Goal: Transaction & Acquisition: Purchase product/service

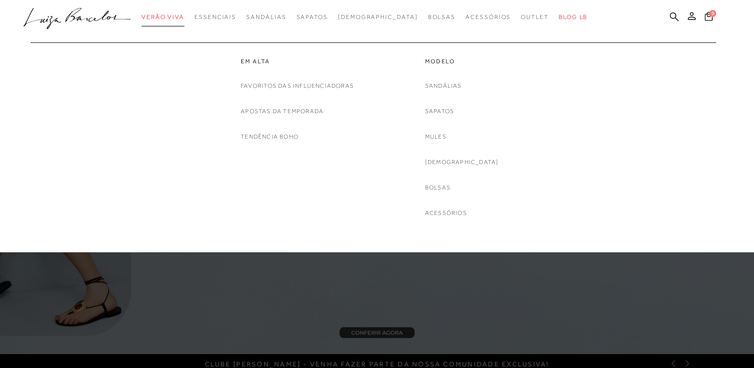
click at [182, 13] on span "Verão Viva" at bounding box center [163, 16] width 43 height 7
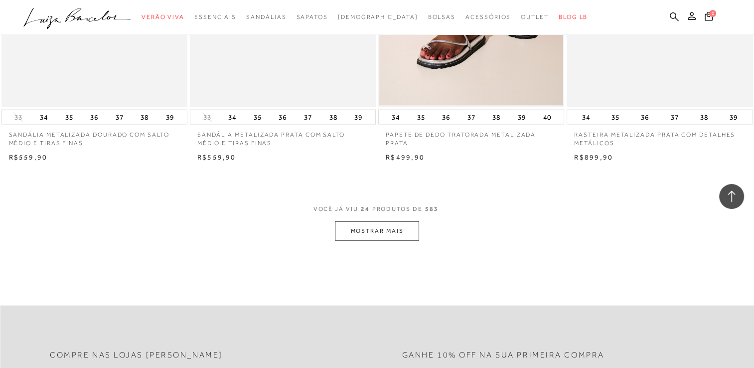
scroll to position [1975, 0]
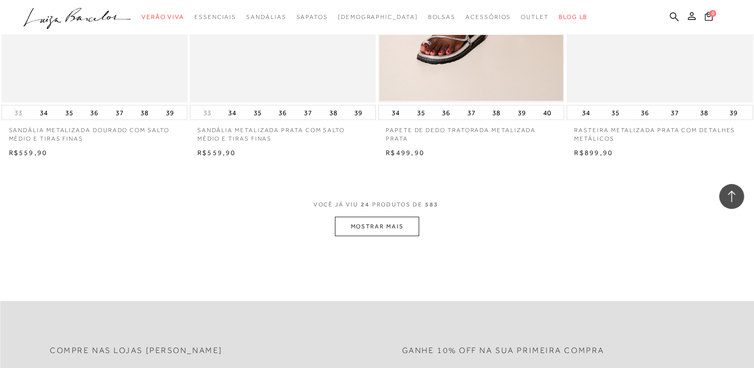
click at [356, 230] on button "MOSTRAR MAIS" at bounding box center [377, 226] width 84 height 19
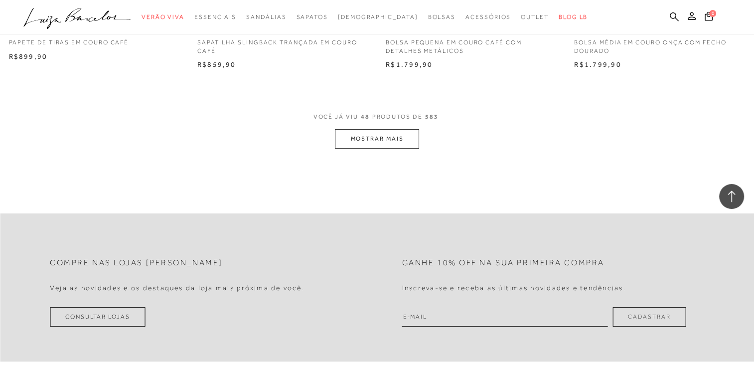
scroll to position [4129, 0]
click at [399, 139] on button "MOSTRAR MAIS" at bounding box center [377, 137] width 84 height 19
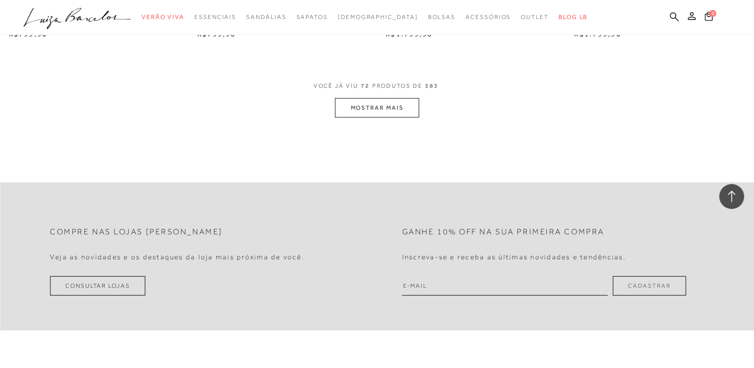
scroll to position [6243, 0]
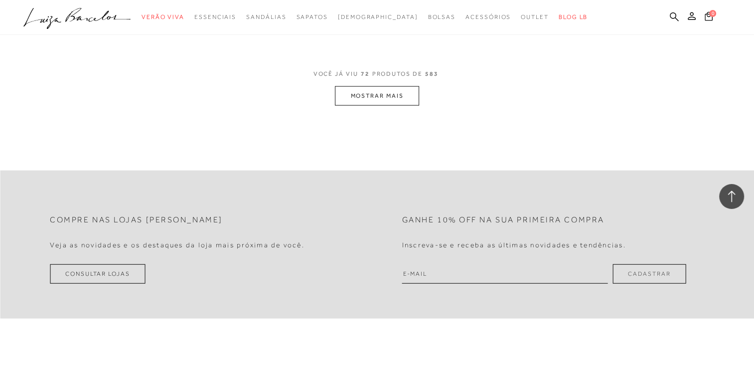
click at [385, 91] on button "MOSTRAR MAIS" at bounding box center [377, 95] width 84 height 19
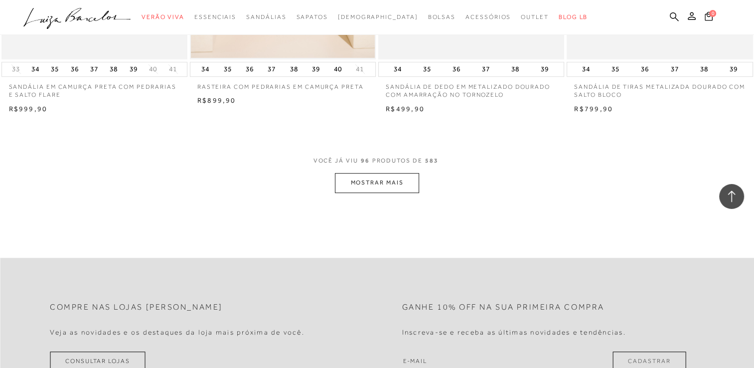
scroll to position [8238, 0]
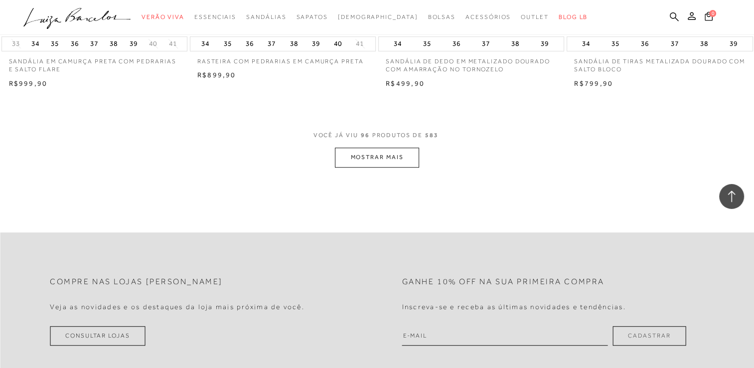
click at [387, 158] on button "MOSTRAR MAIS" at bounding box center [377, 157] width 84 height 19
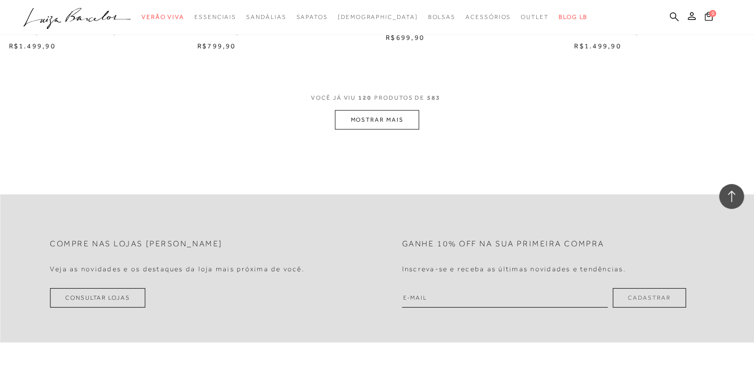
scroll to position [10352, 0]
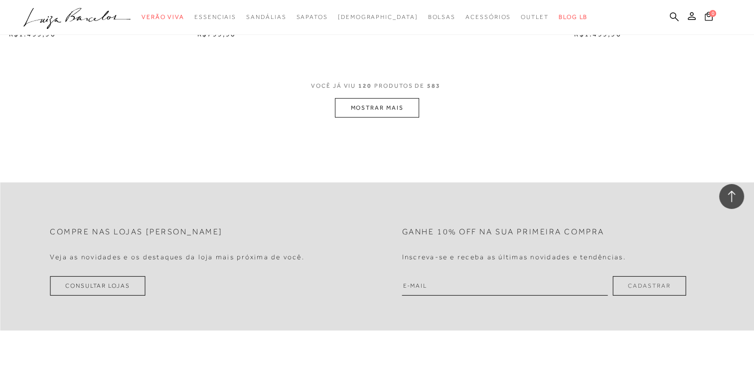
click at [394, 109] on button "MOSTRAR MAIS" at bounding box center [377, 107] width 84 height 19
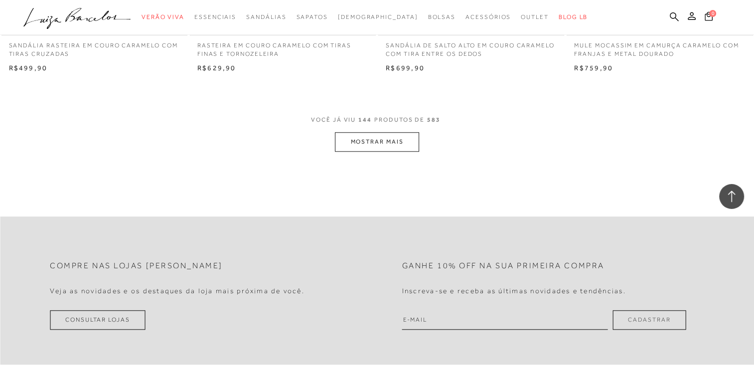
scroll to position [12407, 0]
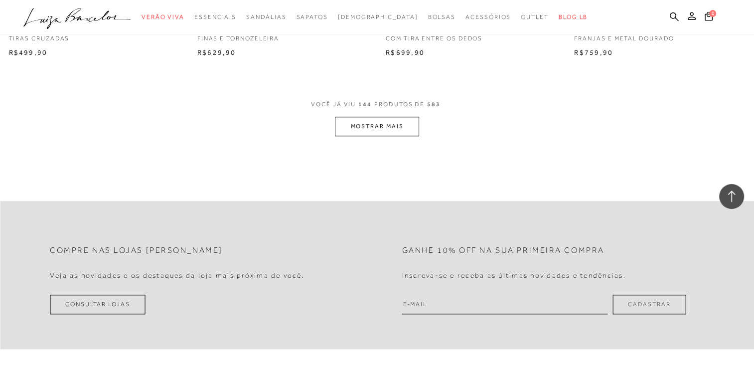
click at [350, 122] on button "MOSTRAR MAIS" at bounding box center [377, 126] width 84 height 19
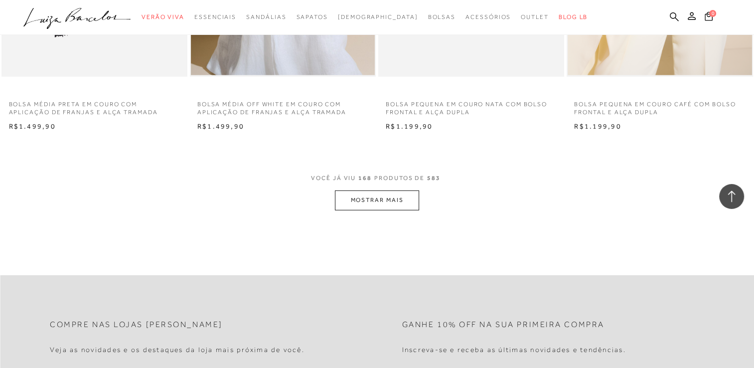
scroll to position [14422, 0]
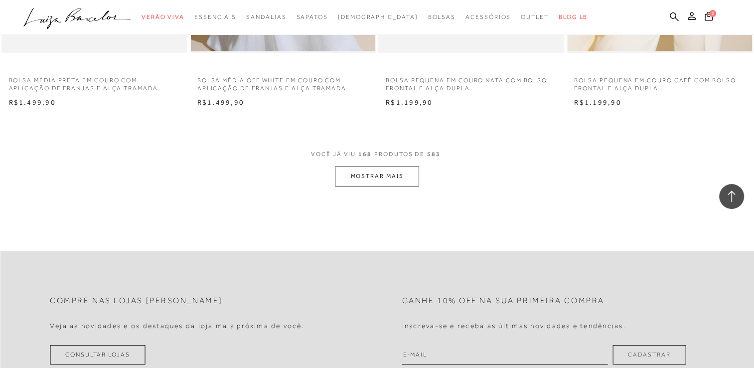
click at [395, 180] on button "MOSTRAR MAIS" at bounding box center [377, 176] width 84 height 19
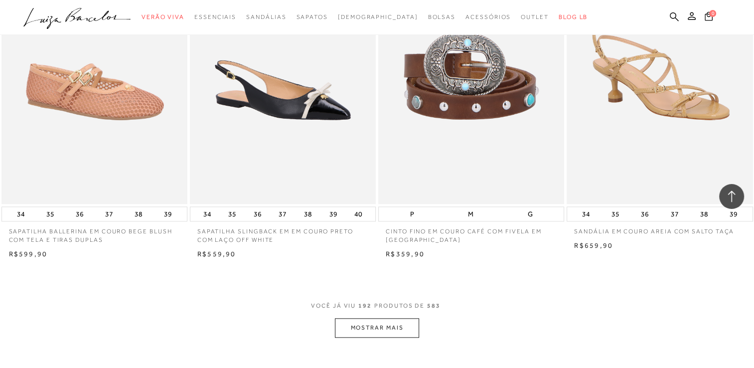
scroll to position [16356, 0]
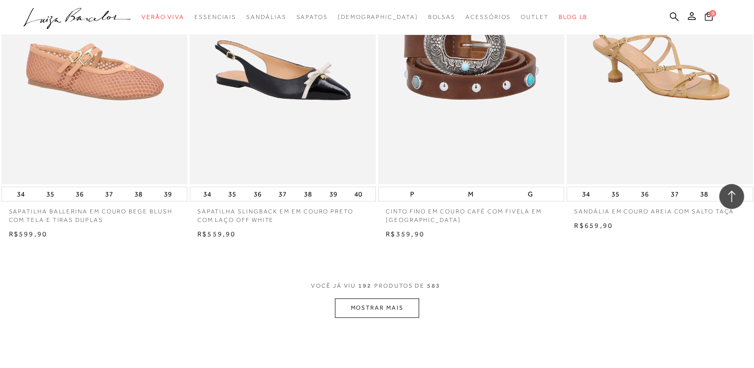
click at [347, 306] on button "MOSTRAR MAIS" at bounding box center [377, 307] width 84 height 19
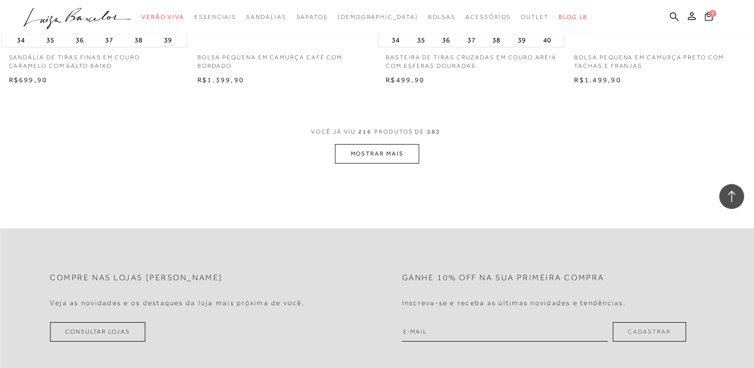
scroll to position [18590, 0]
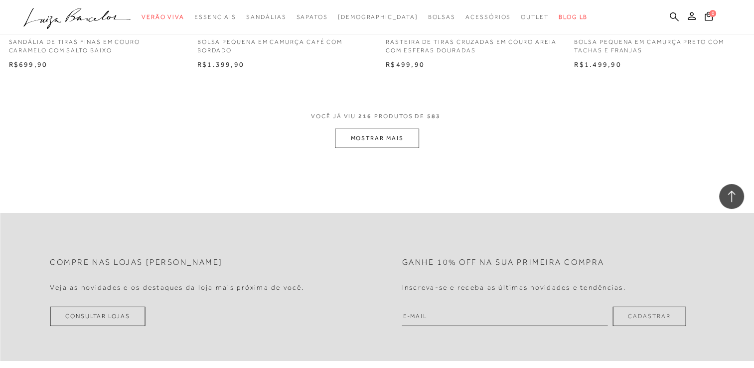
click at [360, 131] on button "MOSTRAR MAIS" at bounding box center [377, 138] width 84 height 19
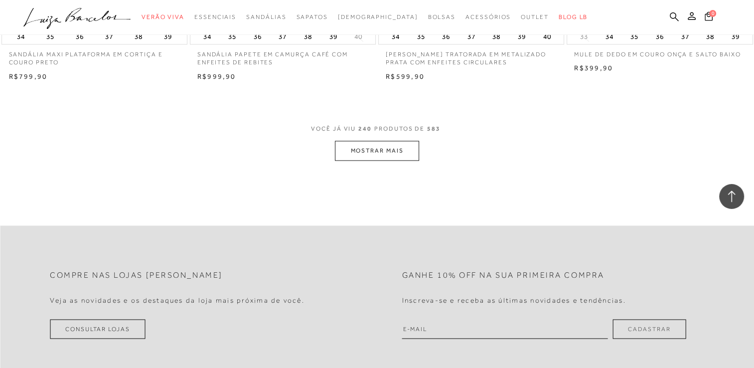
scroll to position [20645, 0]
click at [361, 147] on button "MOSTRAR MAIS" at bounding box center [377, 148] width 84 height 19
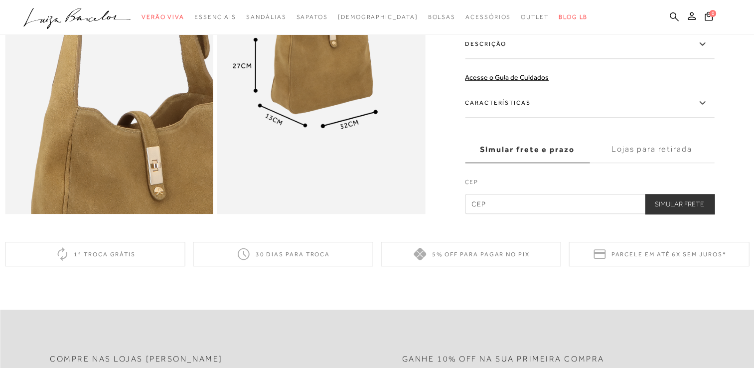
scroll to position [698, 0]
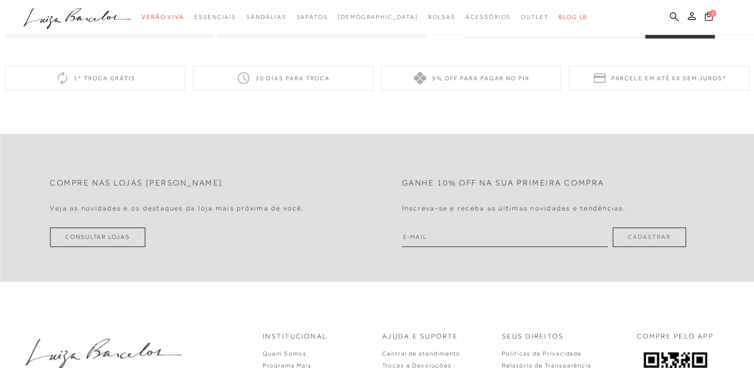
scroll to position [898, 0]
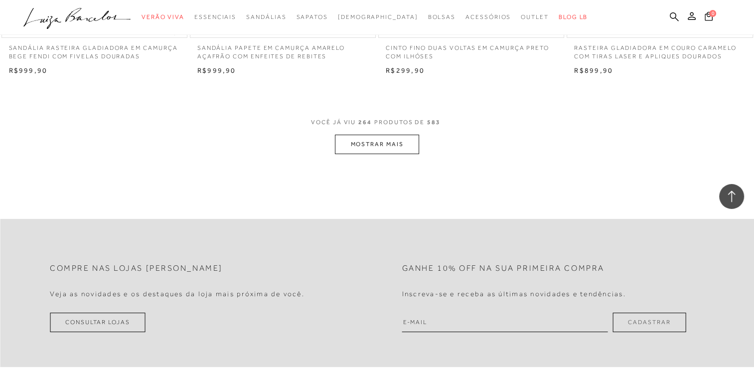
scroll to position [22739, 0]
click at [396, 145] on button "MOSTRAR MAIS" at bounding box center [377, 143] width 84 height 19
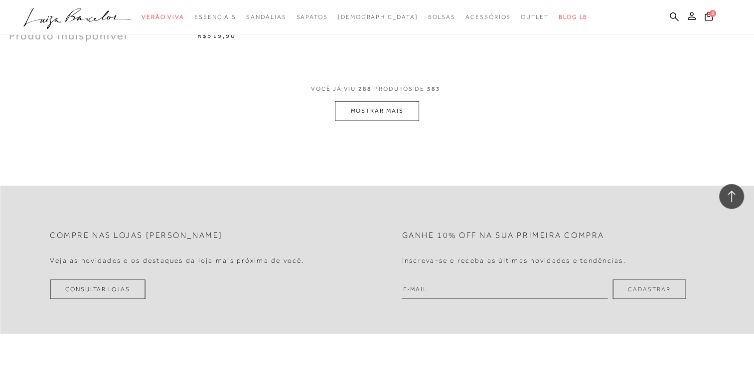
scroll to position [24834, 0]
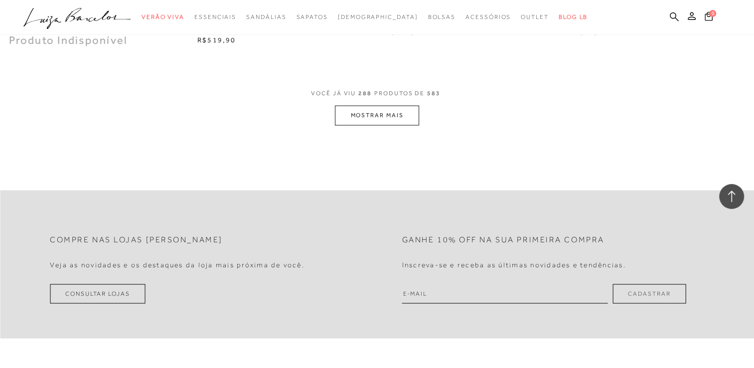
click at [374, 119] on button "MOSTRAR MAIS" at bounding box center [377, 115] width 84 height 19
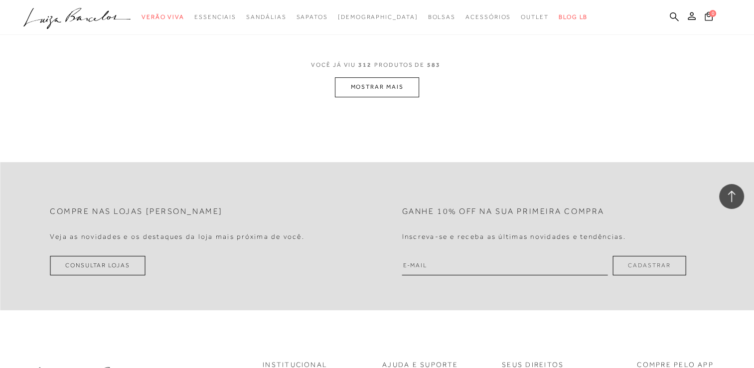
scroll to position [26948, 0]
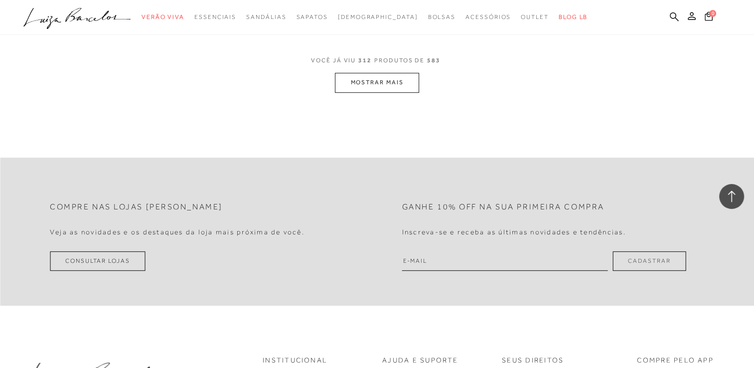
click at [365, 82] on button "MOSTRAR MAIS" at bounding box center [377, 82] width 84 height 19
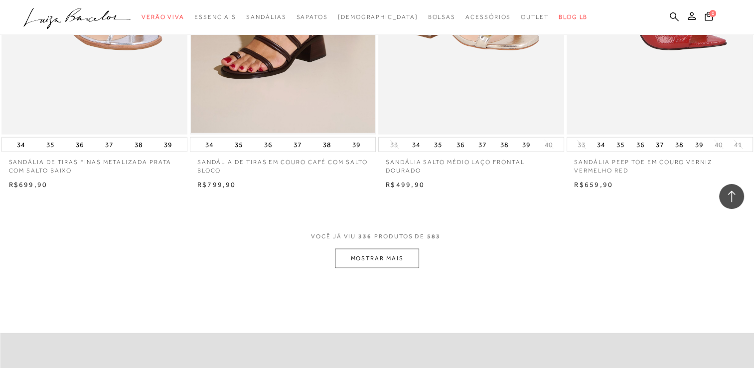
scroll to position [28843, 0]
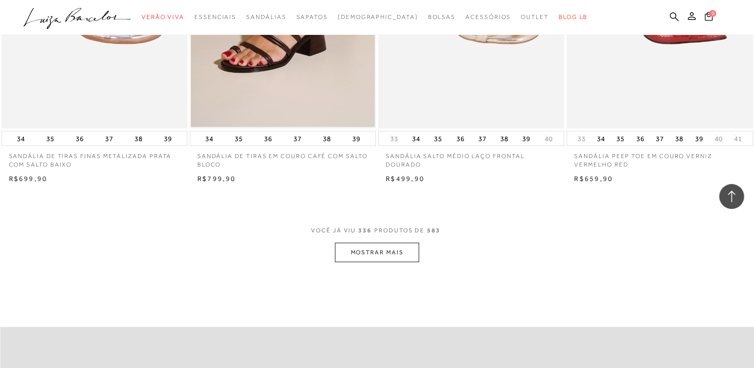
click at [375, 256] on button "MOSTRAR MAIS" at bounding box center [377, 252] width 84 height 19
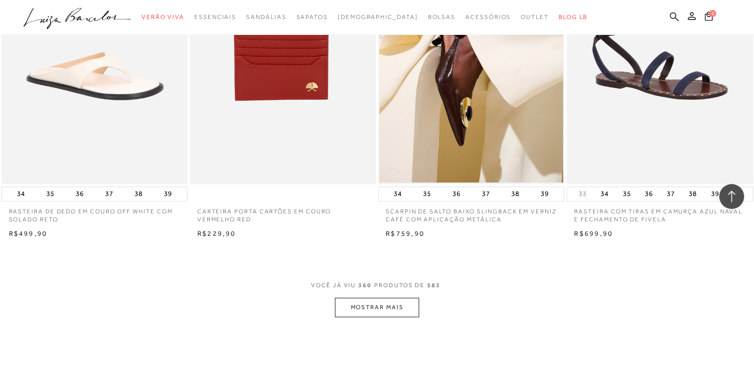
scroll to position [30977, 0]
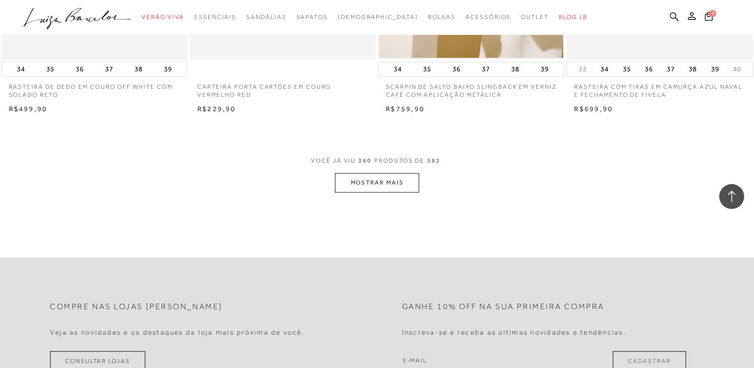
click at [390, 178] on button "MOSTRAR MAIS" at bounding box center [377, 182] width 84 height 19
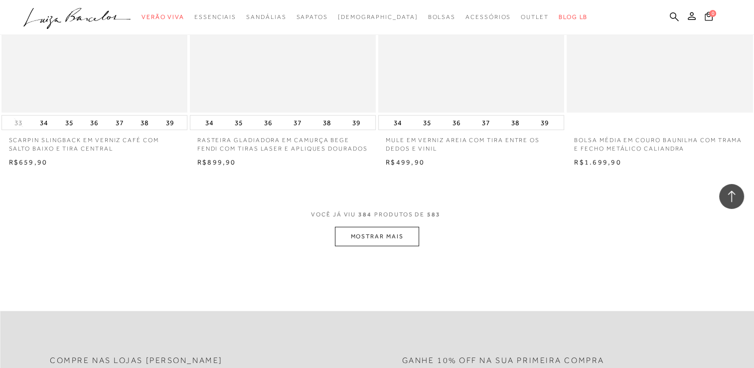
scroll to position [32992, 0]
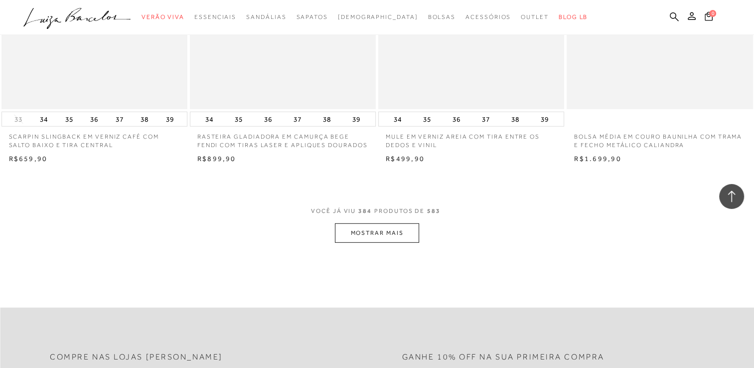
click at [405, 231] on button "MOSTRAR MAIS" at bounding box center [377, 232] width 84 height 19
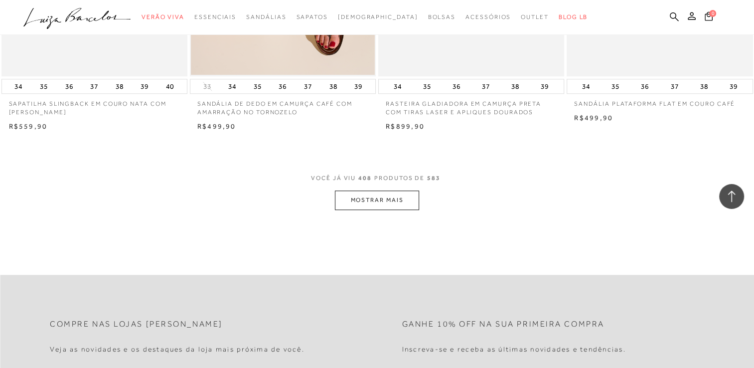
scroll to position [35126, 0]
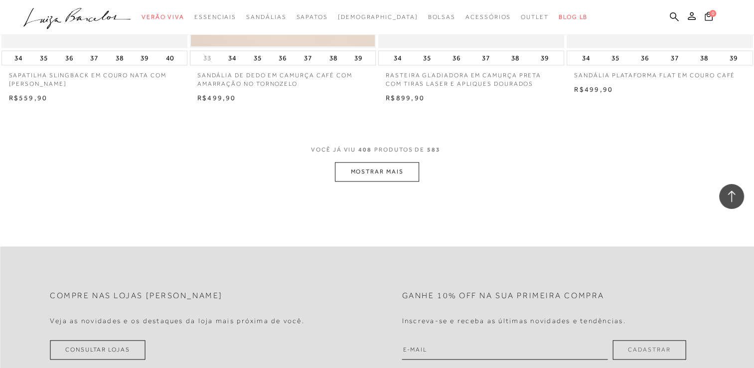
click at [370, 162] on button "MOSTRAR MAIS" at bounding box center [377, 171] width 84 height 19
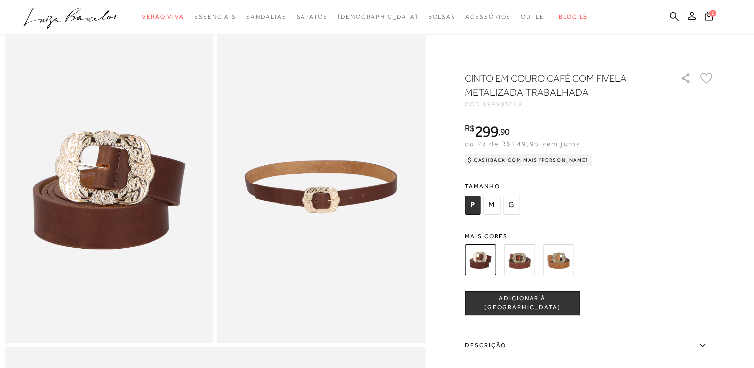
scroll to position [60, 0]
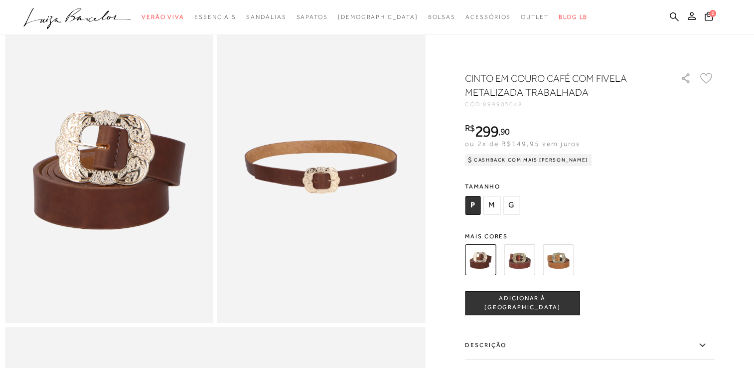
click at [526, 255] on img at bounding box center [519, 259] width 31 height 31
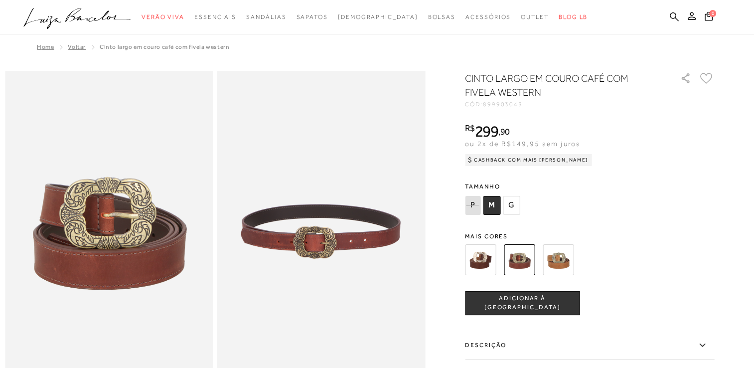
click at [570, 266] on img at bounding box center [558, 259] width 31 height 31
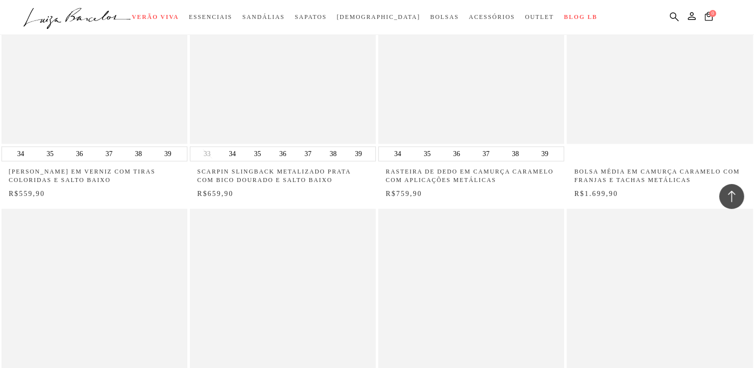
scroll to position [39973, 0]
